Goal: Transaction & Acquisition: Purchase product/service

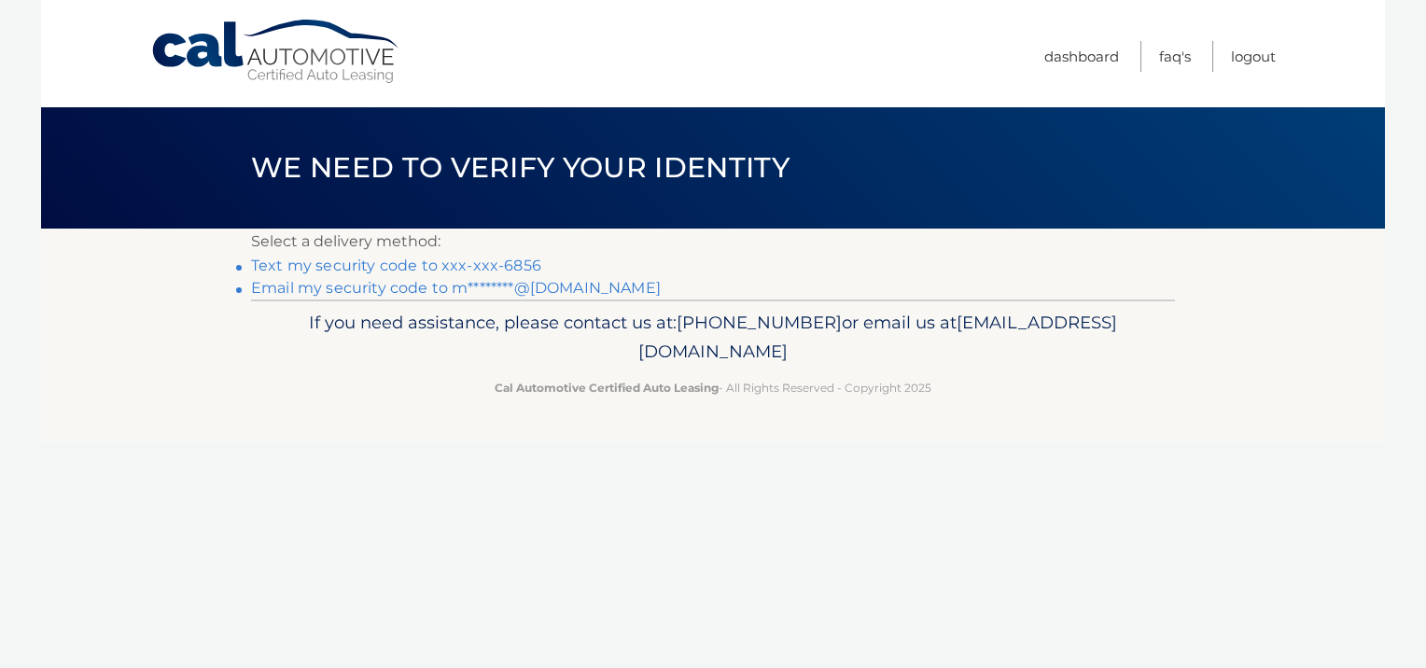
click at [506, 269] on link "Text my security code to xxx-xxx-6856" at bounding box center [396, 266] width 290 height 18
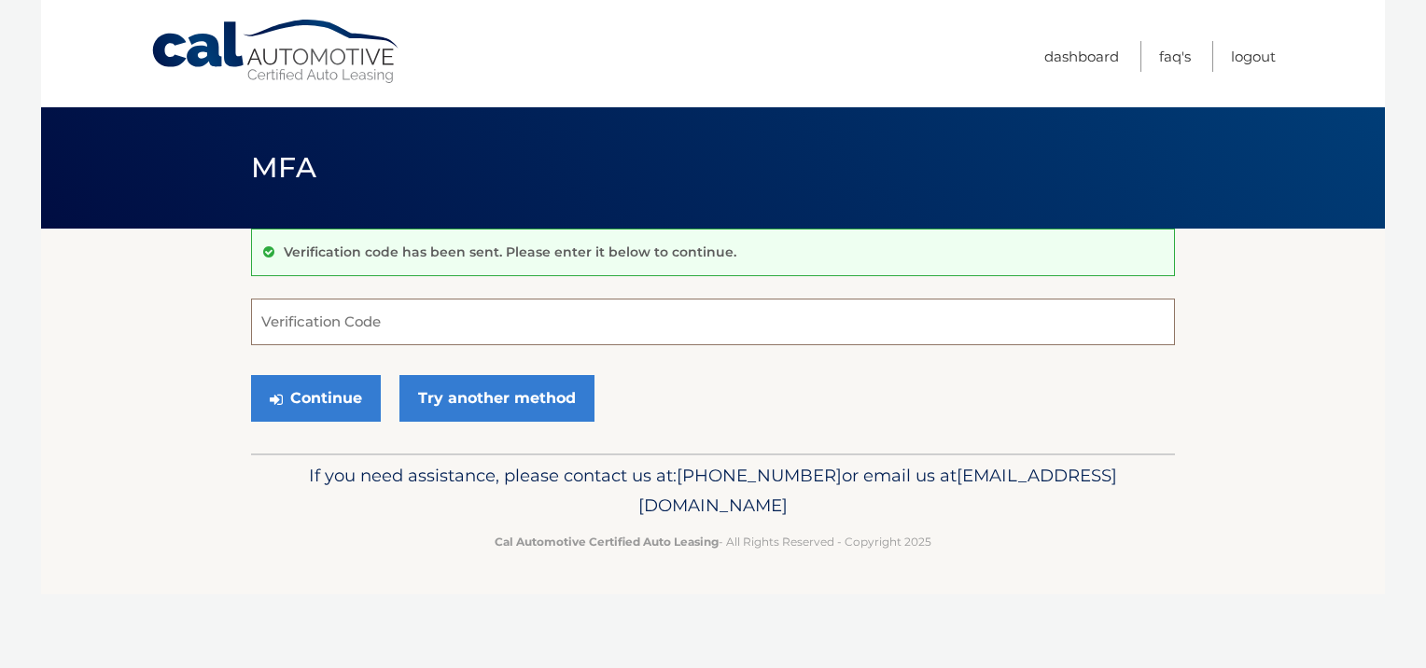
click at [377, 325] on input "Verification Code" at bounding box center [713, 322] width 924 height 47
type input "614923"
click at [332, 388] on button "Continue" at bounding box center [316, 398] width 130 height 47
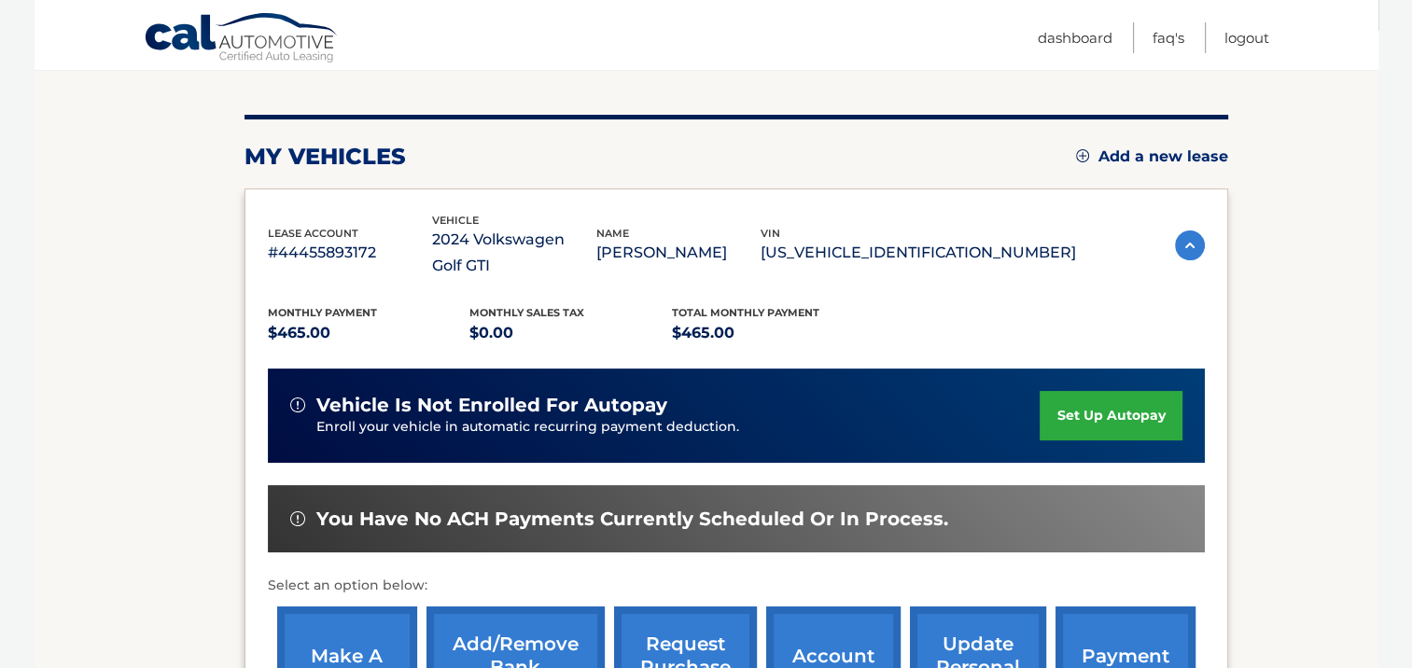
scroll to position [248, 0]
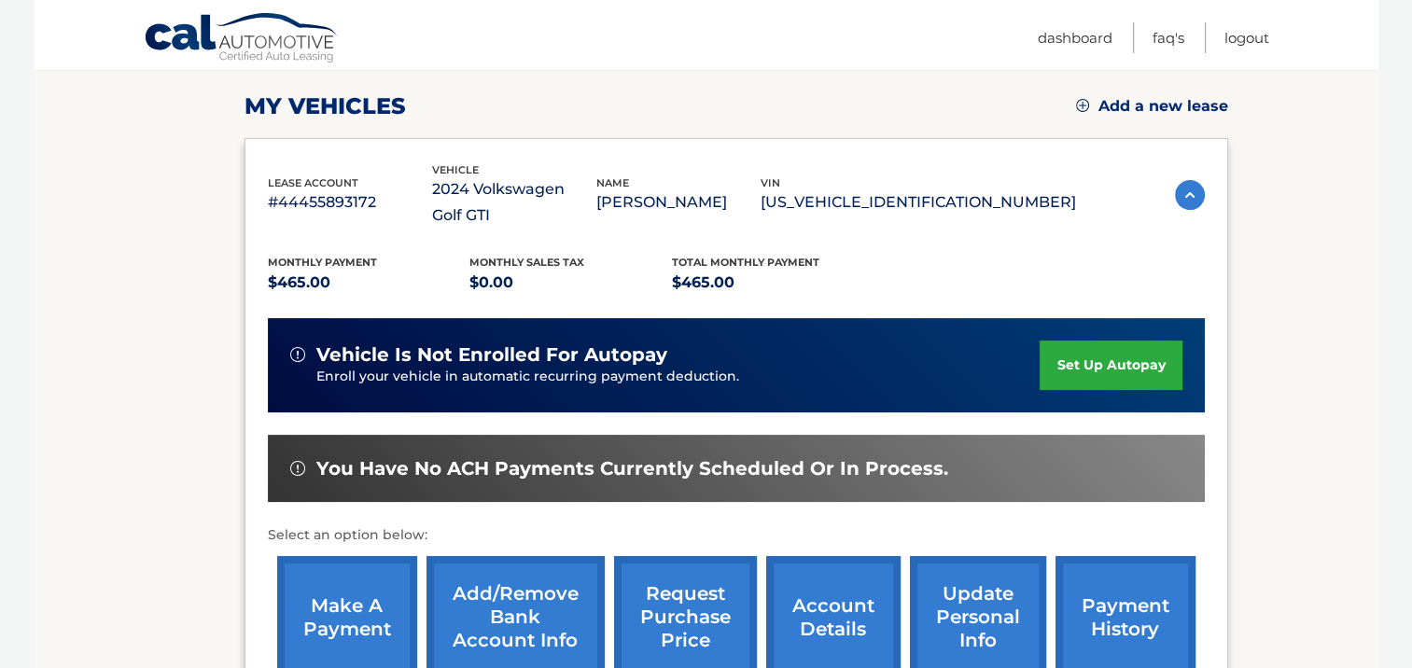
click at [342, 581] on link "make a payment" at bounding box center [347, 617] width 140 height 122
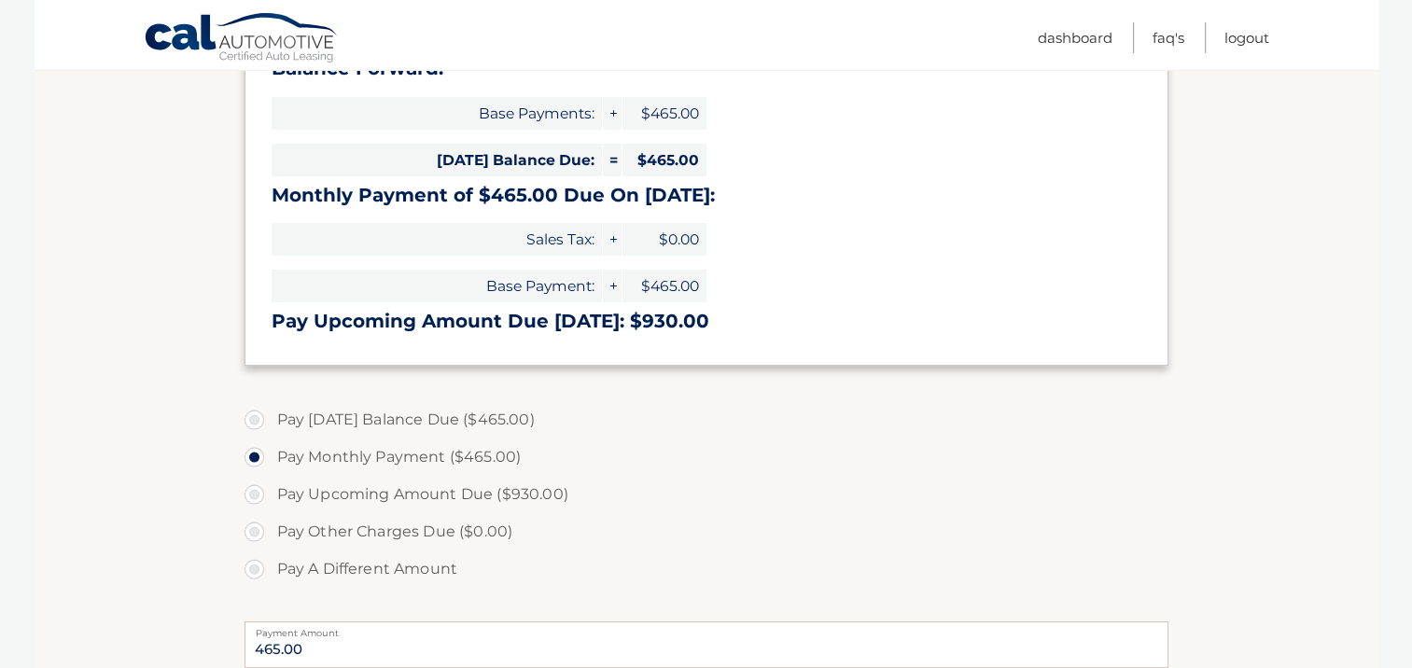
scroll to position [373, 0]
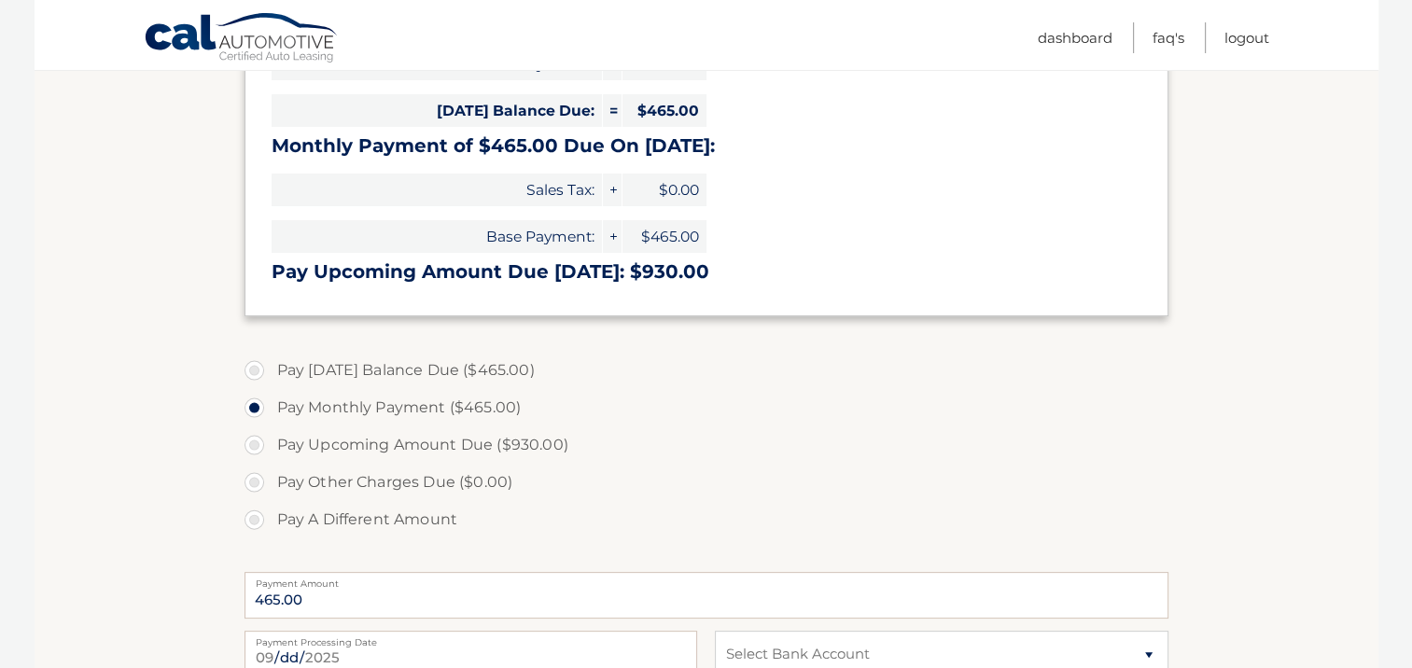
click at [247, 370] on label "Pay [DATE] Balance Due ($465.00)" at bounding box center [707, 370] width 924 height 37
click at [252, 370] on input "Pay [DATE] Balance Due ($465.00)" at bounding box center [261, 367] width 19 height 30
radio input "true"
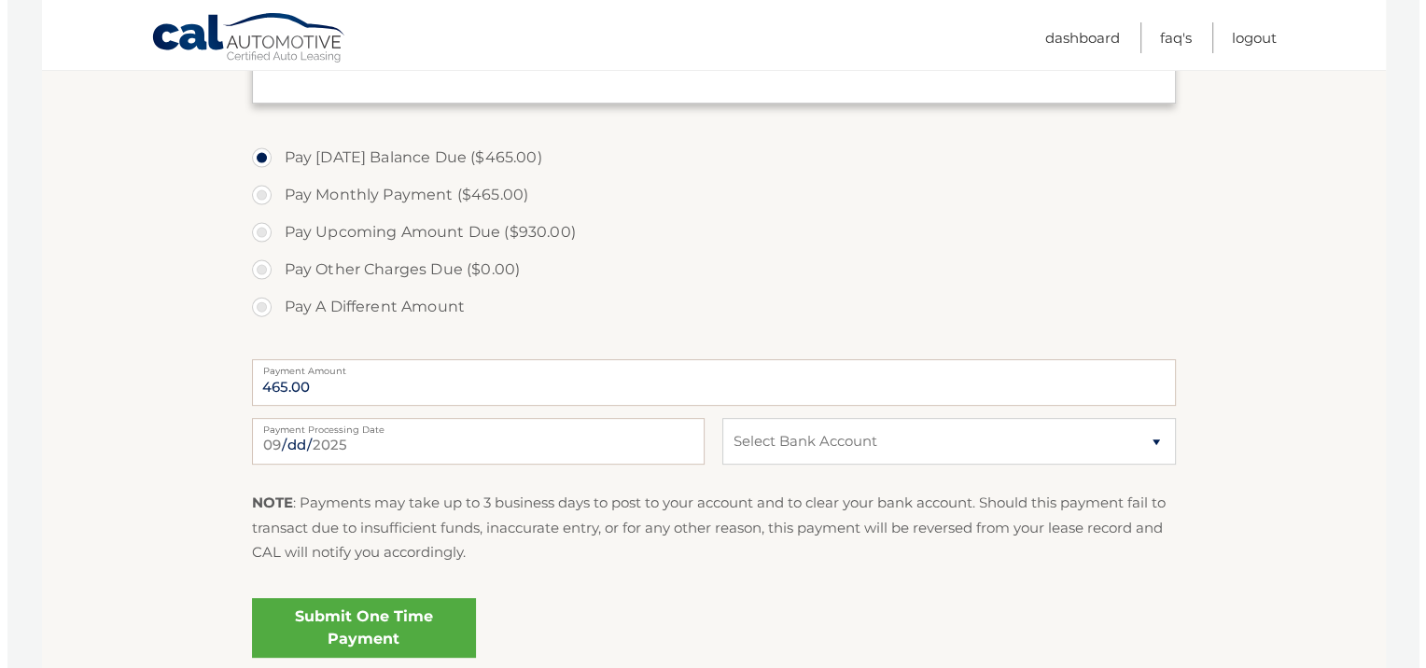
scroll to position [622, 0]
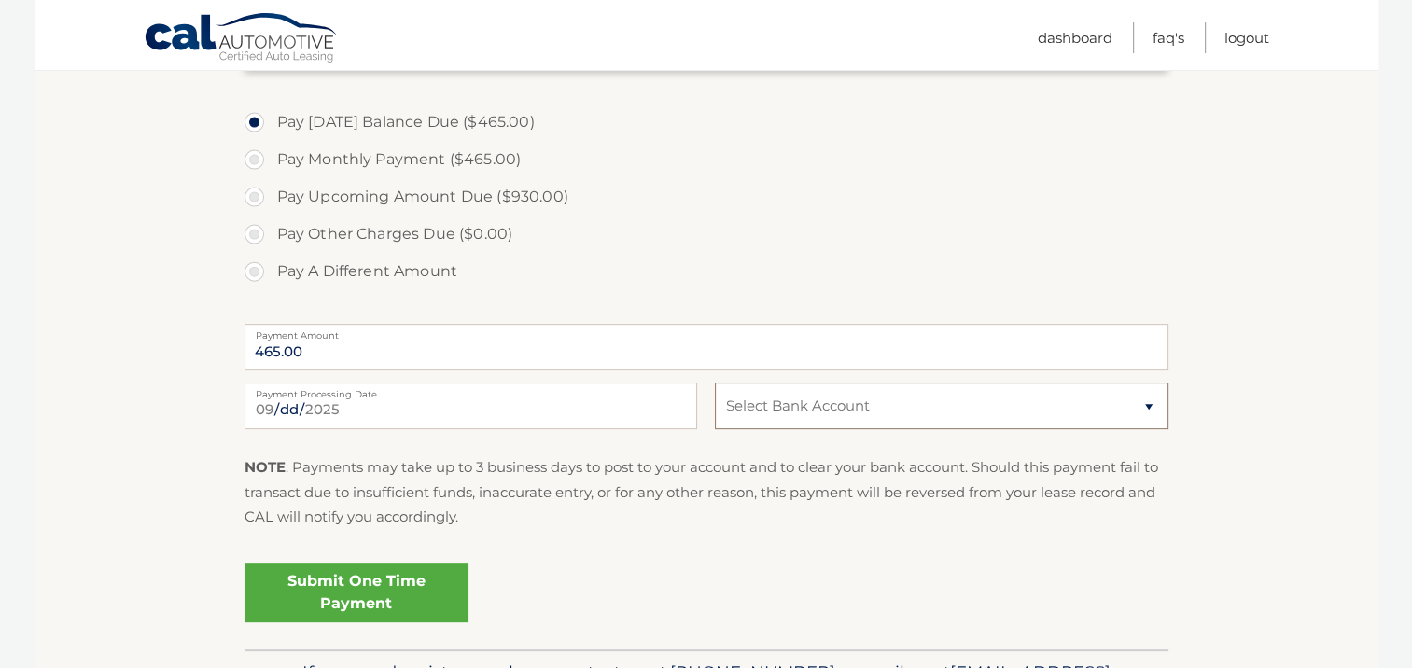
click at [937, 419] on select "Select Bank Account Checking CITIZENS BANK NA *****5549 Checking CITIBANK NA **…" at bounding box center [941, 406] width 453 height 47
select select "MWI1YzMwZjItMmIyNi00ZGU2LWFkNDgtZjdlYjg2OGY5NzQ4"
click at [715, 383] on select "Select Bank Account Checking CITIZENS BANK NA *****5549 Checking CITIBANK NA **…" at bounding box center [941, 406] width 453 height 47
click at [414, 601] on link "Submit One Time Payment" at bounding box center [357, 593] width 224 height 60
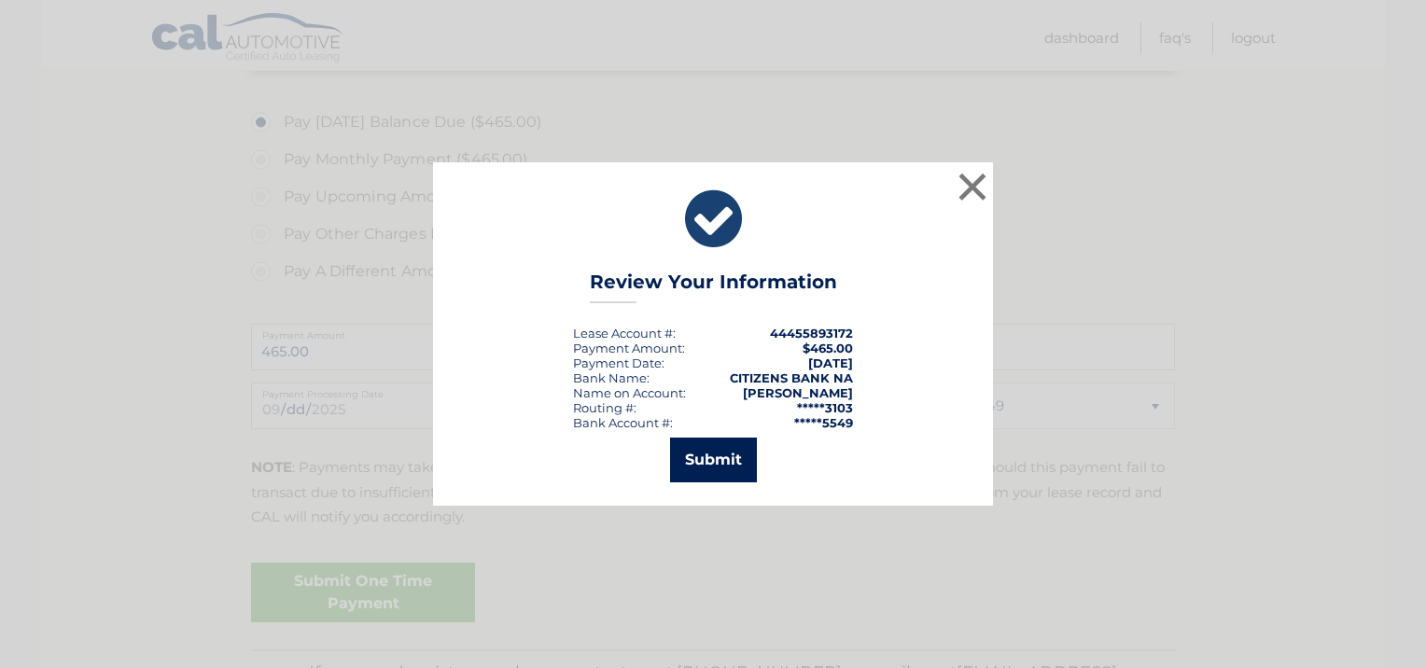
click at [724, 470] on button "Submit" at bounding box center [713, 460] width 87 height 45
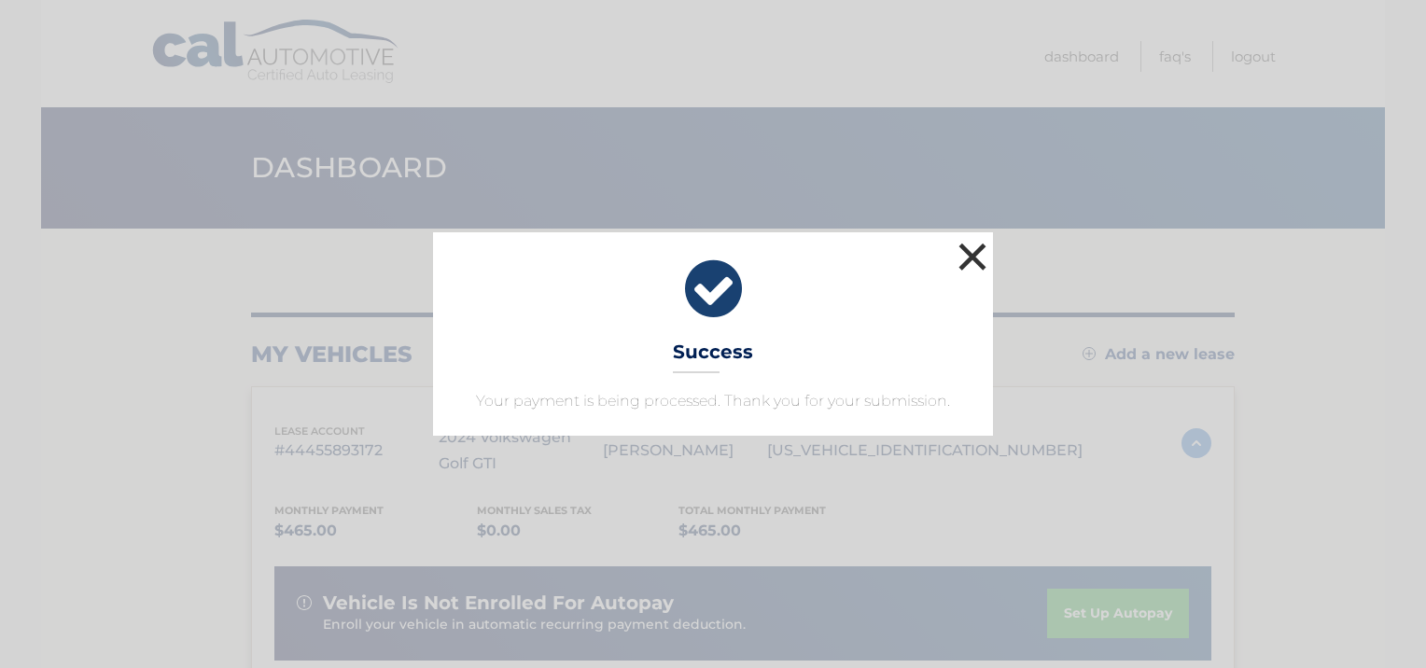
click at [975, 256] on button "×" at bounding box center [972, 256] width 37 height 37
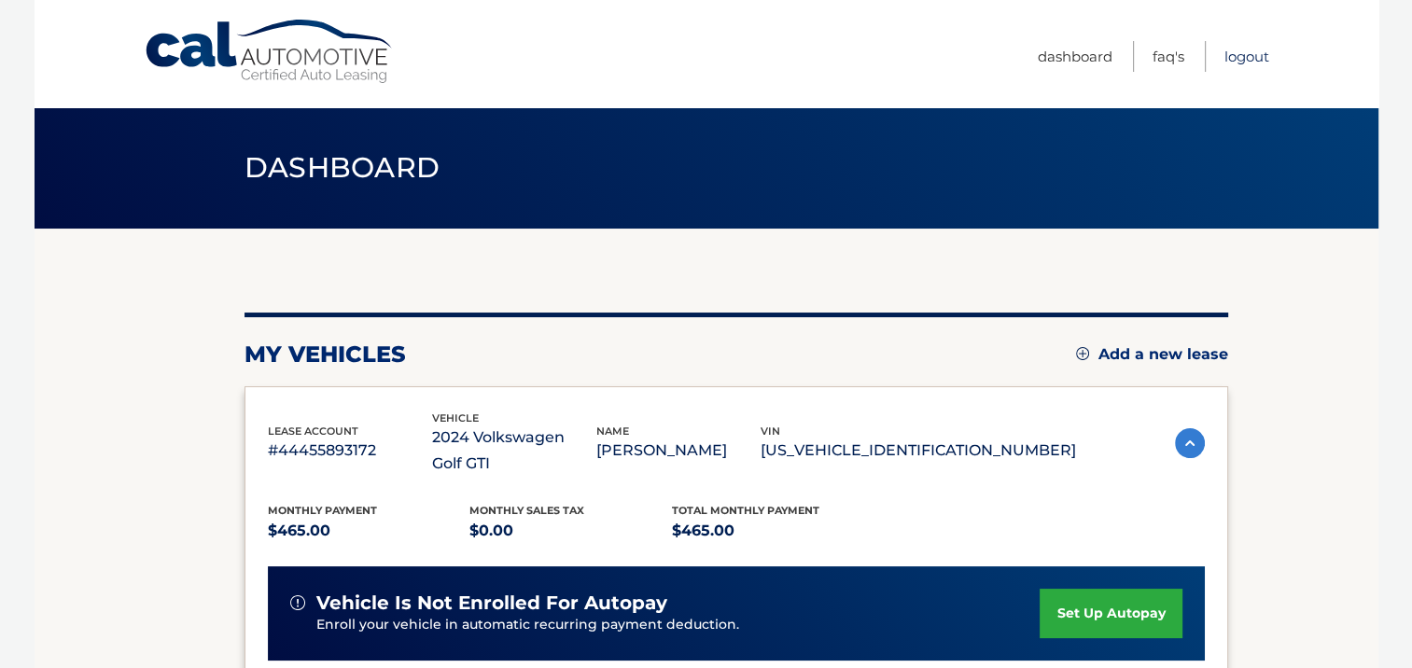
click at [1246, 55] on link "Logout" at bounding box center [1247, 56] width 45 height 31
